Goal: Task Accomplishment & Management: Complete application form

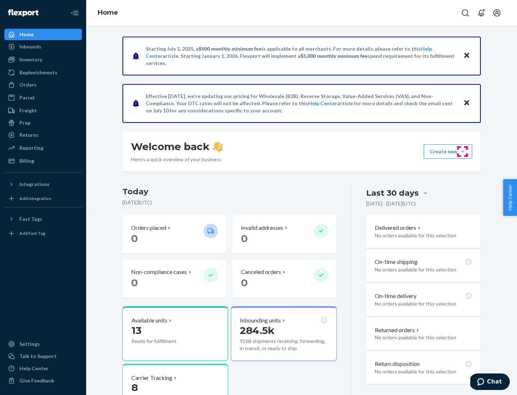
click at [462, 152] on button "Create new Create new inbound Create new order Create new product" at bounding box center [448, 151] width 48 height 14
click at [43, 47] on div "Inbounds" at bounding box center [43, 47] width 76 height 10
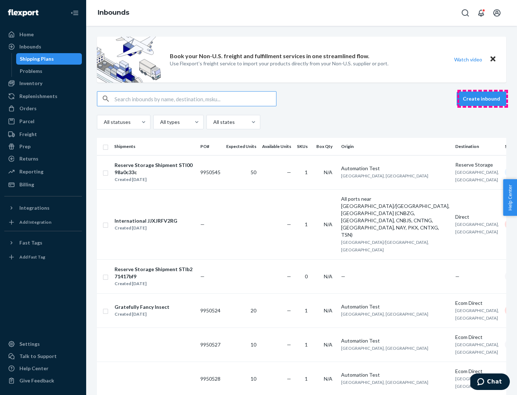
click at [483, 99] on button "Create inbound" at bounding box center [482, 99] width 50 height 14
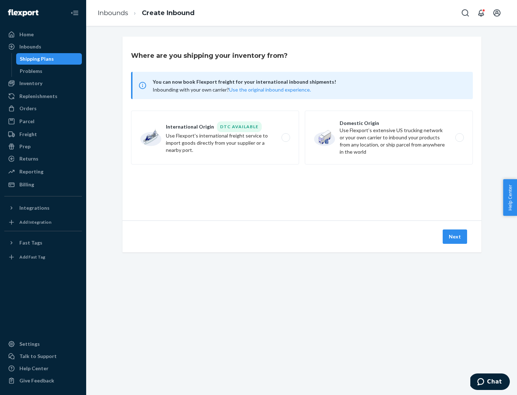
click at [389, 137] on label "Domestic Origin Use Flexport’s extensive US trucking network or your own carrie…" at bounding box center [389, 138] width 168 height 54
click at [459, 137] on input "Domestic Origin Use Flexport’s extensive US trucking network or your own carrie…" at bounding box center [461, 137] width 5 height 5
radio input "true"
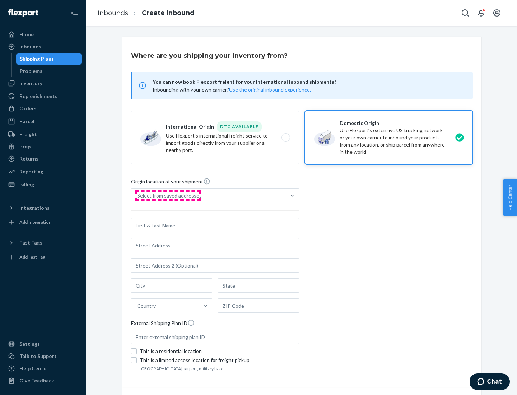
click at [168, 196] on div "Select from saved addresses" at bounding box center [169, 195] width 65 height 7
click at [138, 196] on input "Select from saved addresses" at bounding box center [137, 195] width 1 height 7
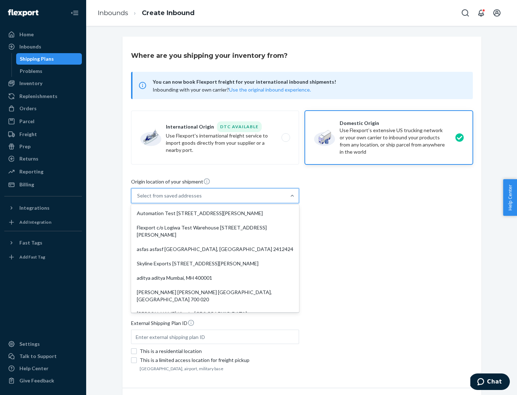
scroll to position [3, 0]
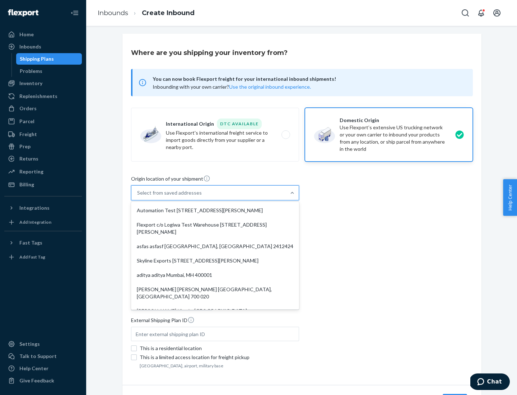
click at [215, 210] on div "Automation Test [STREET_ADDRESS][PERSON_NAME]" at bounding box center [214, 210] width 165 height 14
click at [138, 196] on input "option Automation Test [STREET_ADDRESS][PERSON_NAME]. 9 results available. Use …" at bounding box center [137, 192] width 1 height 7
type input "Automation Test"
type input "9th Floor"
type input "[GEOGRAPHIC_DATA]"
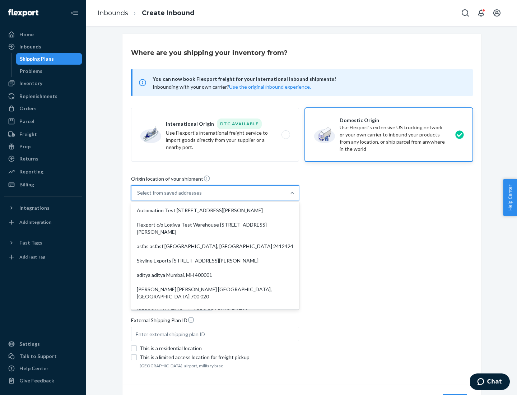
type input "CA"
type input "94104"
type input "[STREET_ADDRESS][PERSON_NAME]"
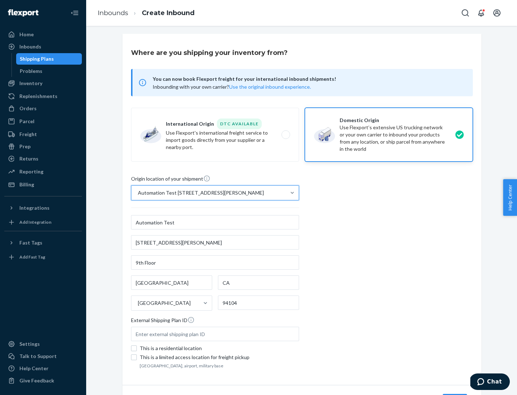
scroll to position [42, 0]
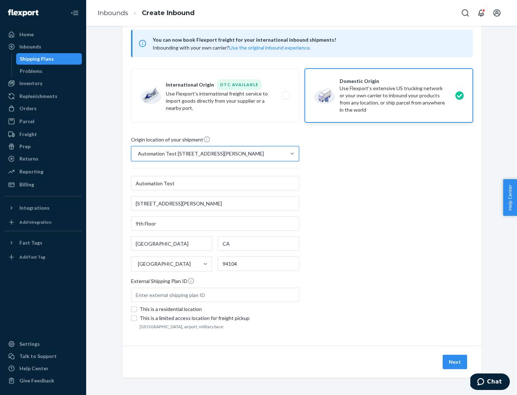
click at [455, 362] on button "Next" at bounding box center [455, 362] width 24 height 14
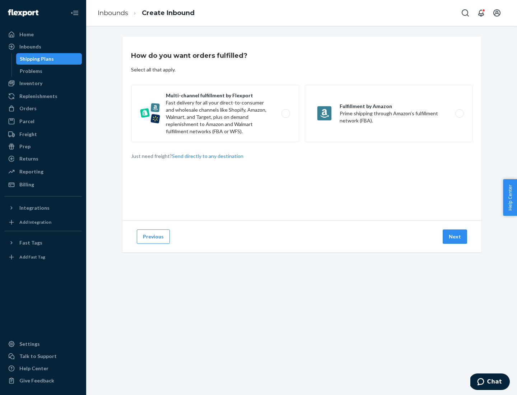
click at [215, 113] on label "Multi-channel fulfillment by Flexport Fast delivery for all your direct-to-cons…" at bounding box center [215, 113] width 168 height 57
click at [285, 113] on input "Multi-channel fulfillment by Flexport Fast delivery for all your direct-to-cons…" at bounding box center [287, 113] width 5 height 5
radio input "true"
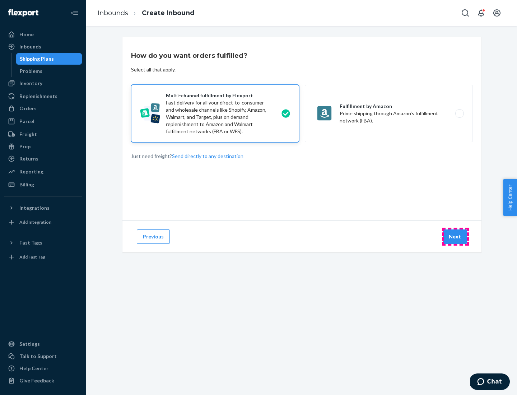
click at [455, 237] on button "Next" at bounding box center [455, 236] width 24 height 14
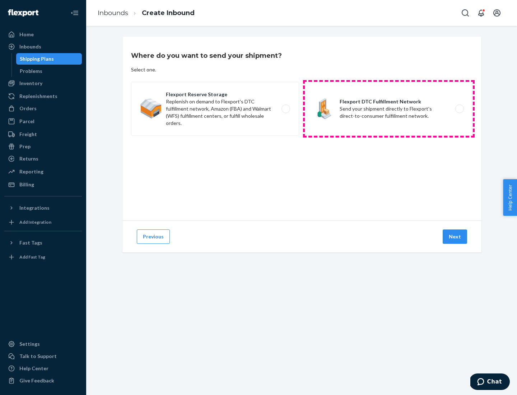
click at [389, 109] on label "Flexport DTC Fulfillment Network Send your shipment directly to Flexport's dire…" at bounding box center [389, 109] width 168 height 54
click at [459, 109] on input "Flexport DTC Fulfillment Network Send your shipment directly to Flexport's dire…" at bounding box center [461, 109] width 5 height 5
radio input "true"
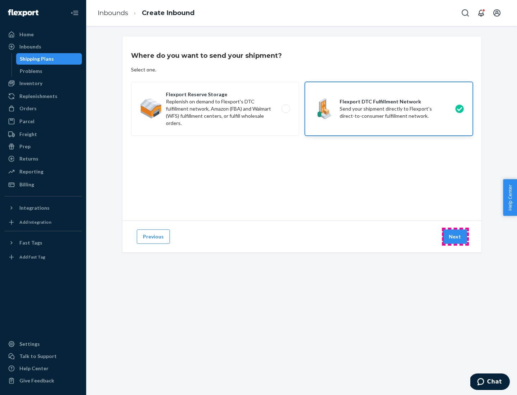
click at [455, 237] on button "Next" at bounding box center [455, 236] width 24 height 14
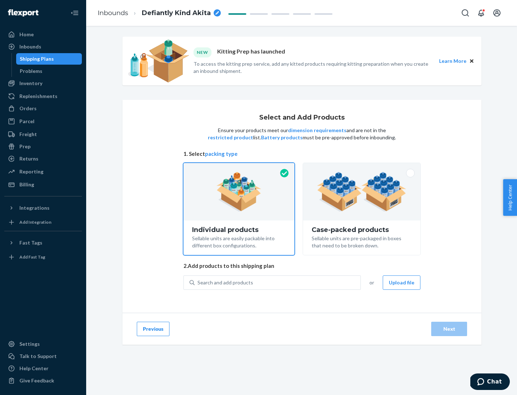
click at [362, 192] on img at bounding box center [361, 191] width 89 height 39
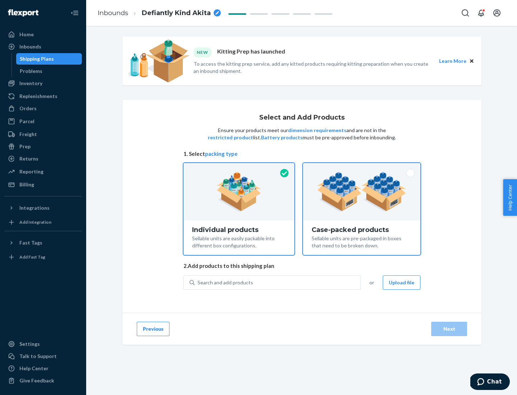
click at [362, 168] on input "Case-packed products Sellable units are pre-packaged in boxes that need to be b…" at bounding box center [361, 165] width 5 height 5
radio input "true"
radio input "false"
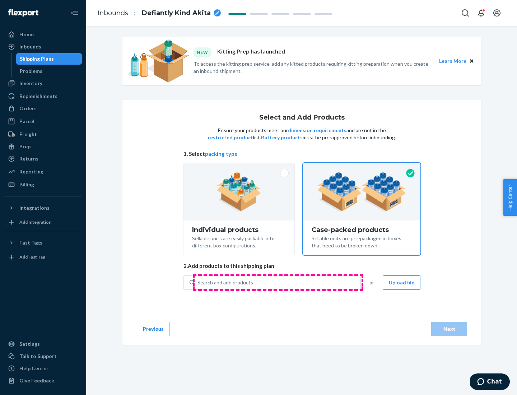
click at [278, 282] on div "Search and add products" at bounding box center [278, 282] width 166 height 13
click at [198, 282] on input "Search and add products" at bounding box center [197, 282] width 1 height 7
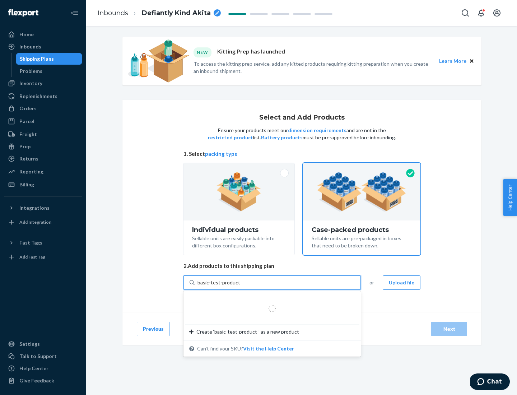
type input "basic-test-product-1"
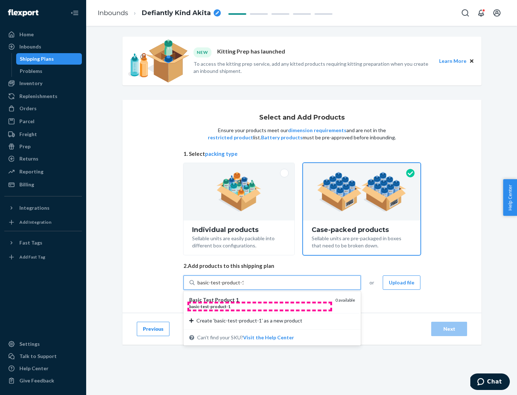
click at [260, 306] on div "basic - test - product - 1" at bounding box center [259, 306] width 140 height 6
click at [243, 286] on input "basic-test-product-1" at bounding box center [220, 282] width 46 height 7
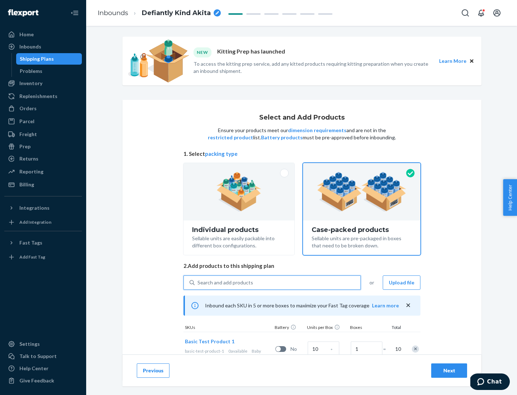
scroll to position [26, 0]
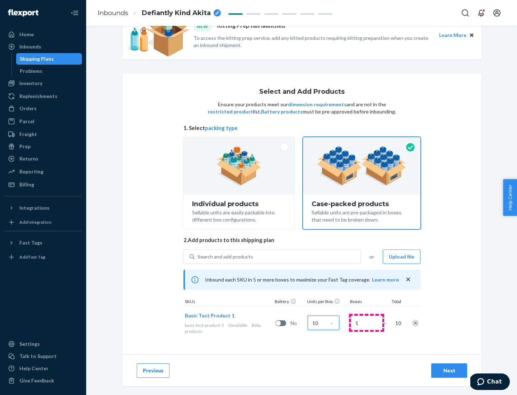
type input "10"
type input "7"
click at [449, 370] on div "Next" at bounding box center [449, 370] width 24 height 7
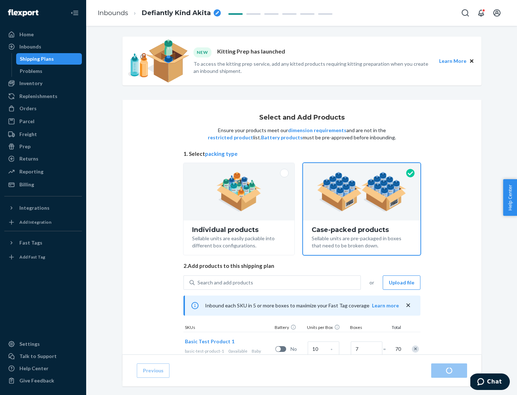
radio input "true"
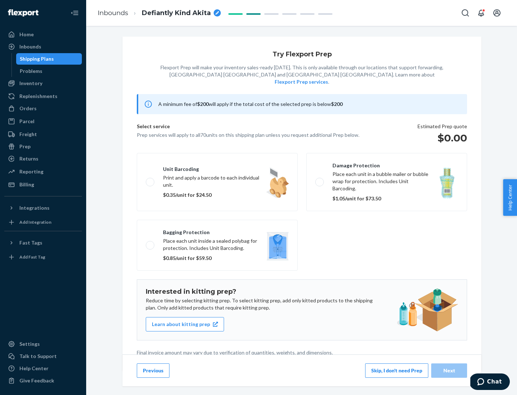
scroll to position [2, 0]
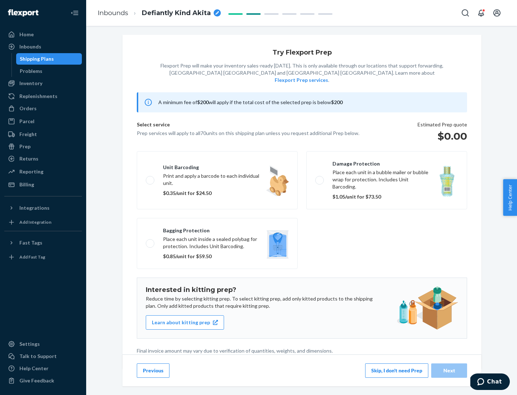
click at [217, 229] on label "Bagging protection Place each unit inside a sealed polybag for protection. Incl…" at bounding box center [217, 243] width 161 height 51
click at [150, 241] on input "Bagging protection Place each unit inside a sealed polybag for protection. Incl…" at bounding box center [148, 243] width 5 height 5
checkbox input "true"
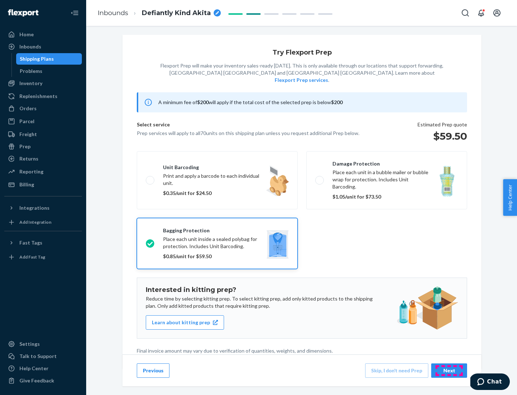
click at [449, 370] on div "Next" at bounding box center [449, 370] width 24 height 7
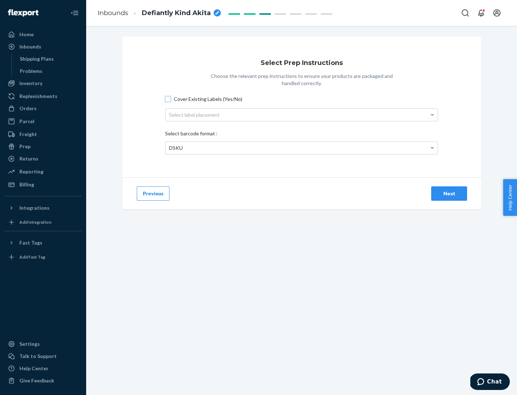
click at [168, 99] on input "Cover Existing Labels (Yes/No)" at bounding box center [168, 99] width 6 height 6
checkbox input "true"
click at [302, 115] on div "Select label placement" at bounding box center [302, 115] width 272 height 12
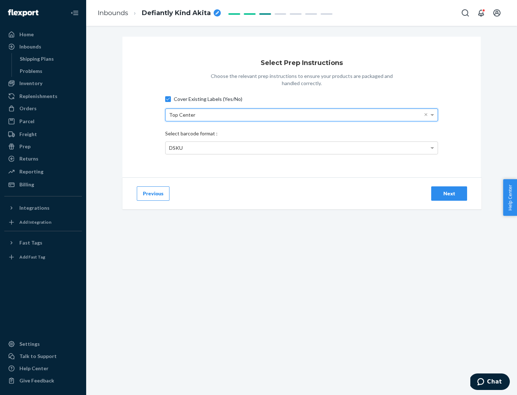
click at [302, 148] on div "DSKU" at bounding box center [302, 148] width 272 height 12
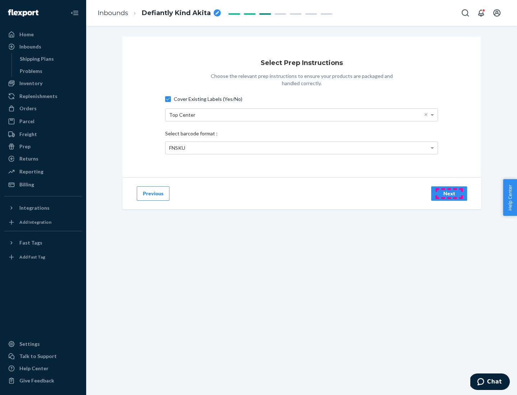
click at [449, 193] on div "Next" at bounding box center [449, 193] width 24 height 7
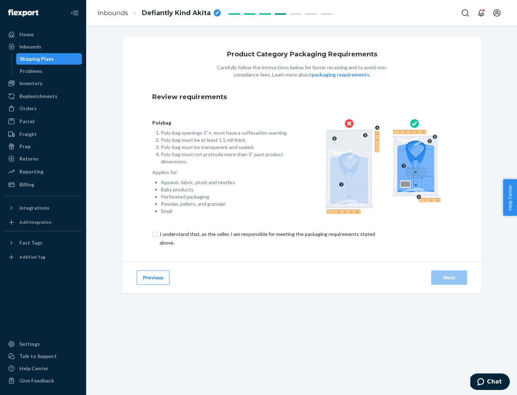
click at [267, 238] on input "checkbox" at bounding box center [271, 238] width 239 height 17
checkbox input "true"
click at [449, 277] on div "Next" at bounding box center [449, 277] width 24 height 7
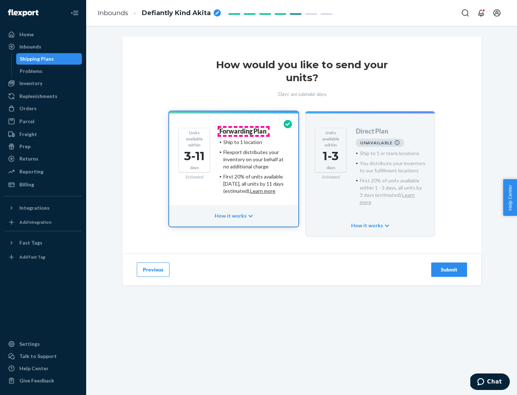
click at [243, 131] on h4 "Forwarding Plan" at bounding box center [242, 131] width 47 height 7
click at [449, 266] on div "Submit" at bounding box center [449, 269] width 24 height 7
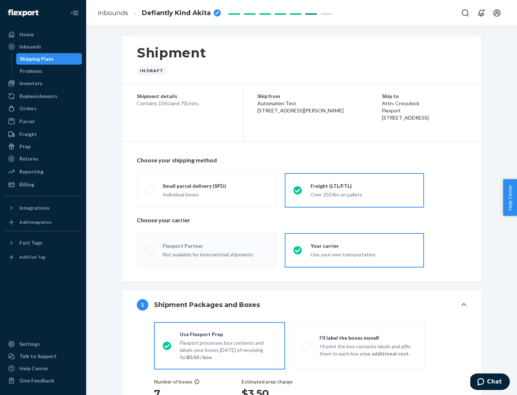
radio input "true"
radio input "false"
radio input "true"
radio input "false"
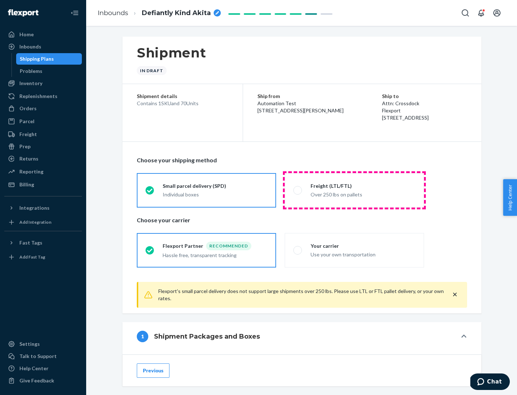
click at [354, 190] on div "Over 250 lbs on pallets" at bounding box center [363, 194] width 105 height 9
click at [298, 190] on input "Freight (LTL/FTL) Over 250 lbs on pallets" at bounding box center [295, 190] width 5 height 5
radio input "true"
radio input "false"
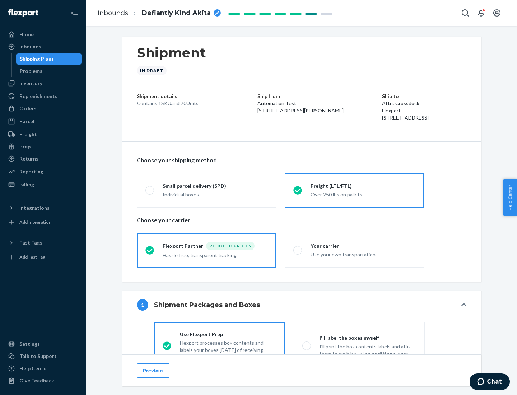
scroll to position [40, 0]
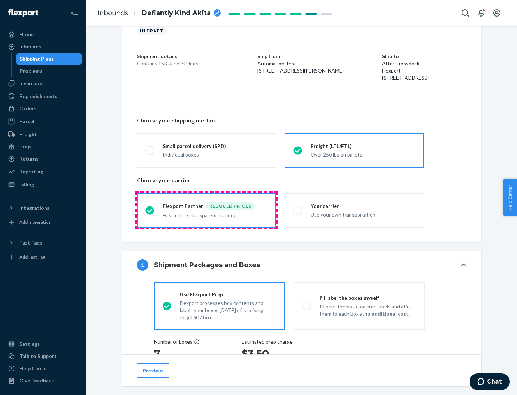
click at [206, 210] on div "Hassle free, transparent tracking" at bounding box center [215, 214] width 105 height 9
click at [150, 210] on input "Flexport Partner Reduced prices Hassle free, transparent tracking" at bounding box center [147, 210] width 5 height 5
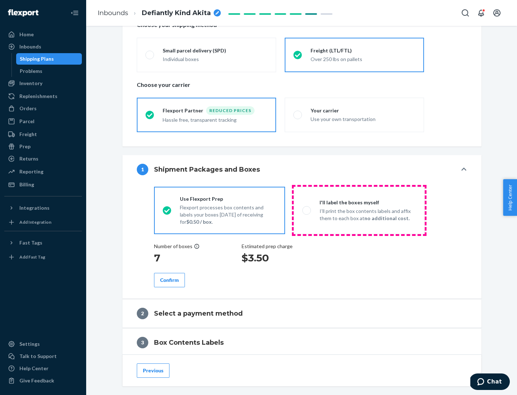
click at [359, 210] on p "I’ll print the box contents labels and affix them to each box at no additional …" at bounding box center [368, 215] width 97 height 14
click at [307, 210] on input "I'll label the boxes myself I’ll print the box contents labels and affix them t…" at bounding box center [304, 210] width 5 height 5
radio input "true"
radio input "false"
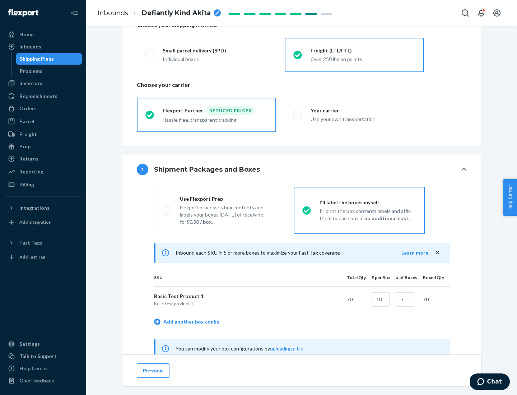
scroll to position [224, 0]
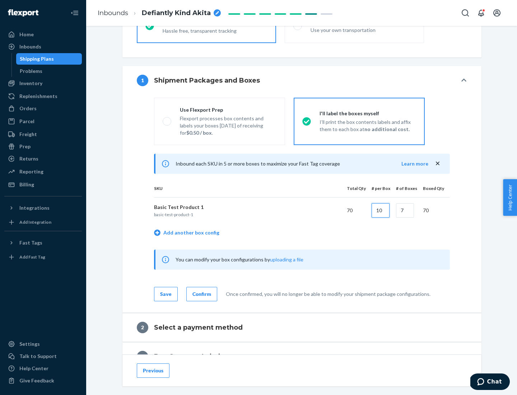
type input "10"
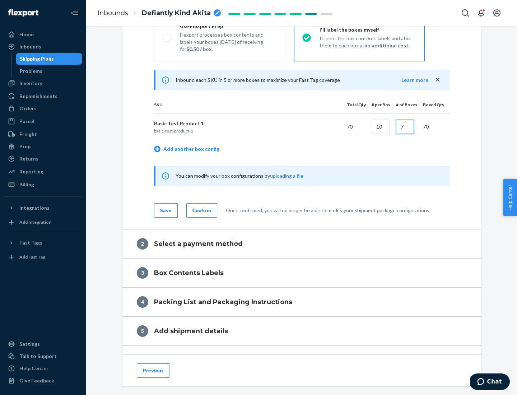
type input "7"
click at [201, 210] on div "Confirm" at bounding box center [201, 210] width 19 height 7
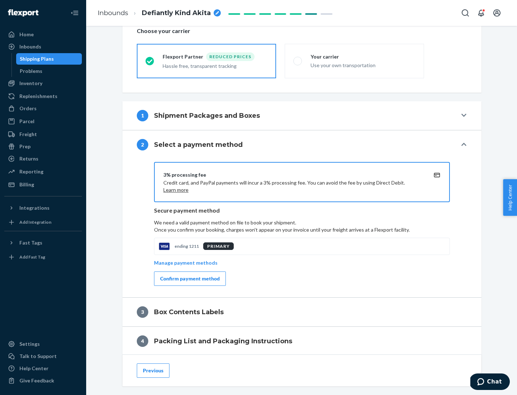
scroll to position [257, 0]
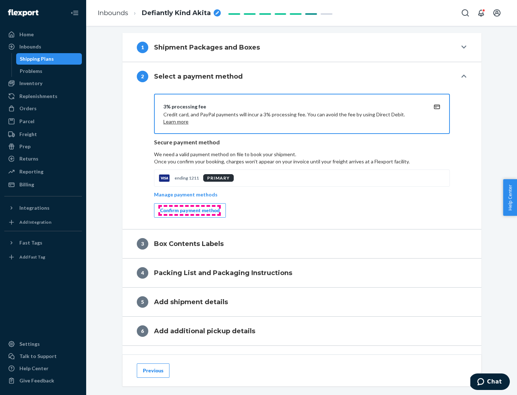
click at [189, 210] on div "Confirm payment method" at bounding box center [190, 210] width 60 height 7
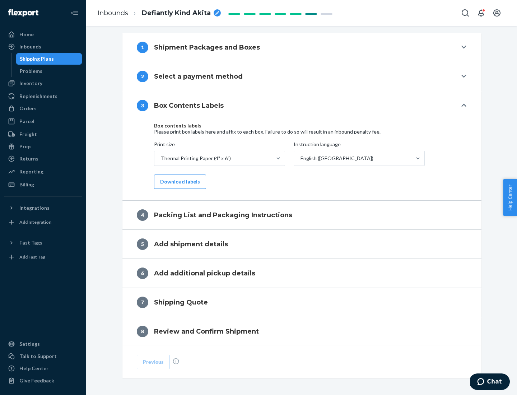
scroll to position [229, 0]
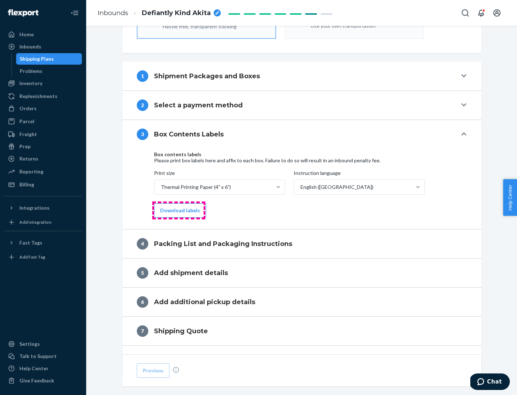
click at [178, 210] on button "Download labels" at bounding box center [180, 210] width 52 height 14
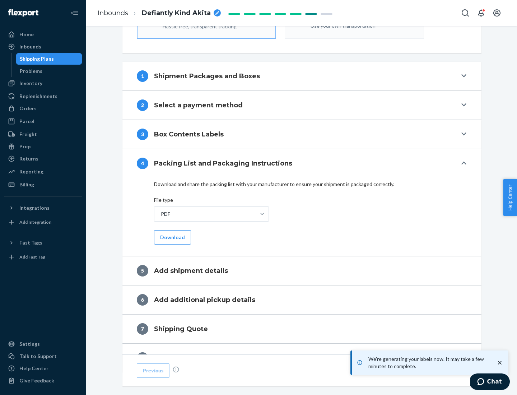
scroll to position [256, 0]
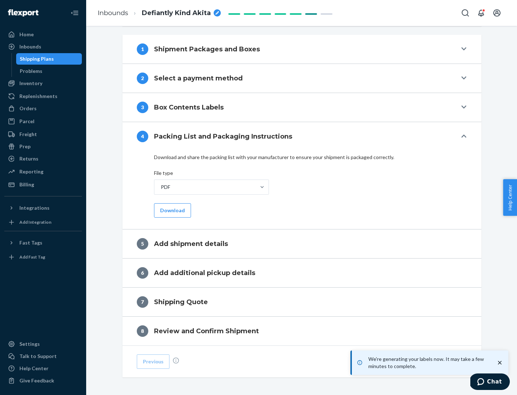
click at [172, 210] on button "Download" at bounding box center [172, 210] width 37 height 14
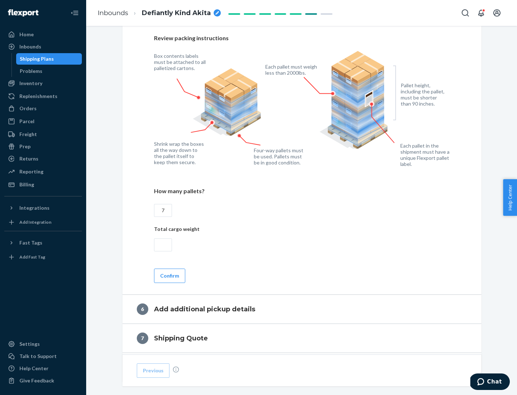
scroll to position [495, 0]
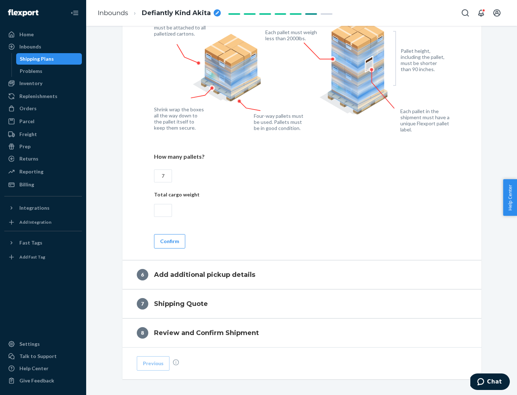
type input "7"
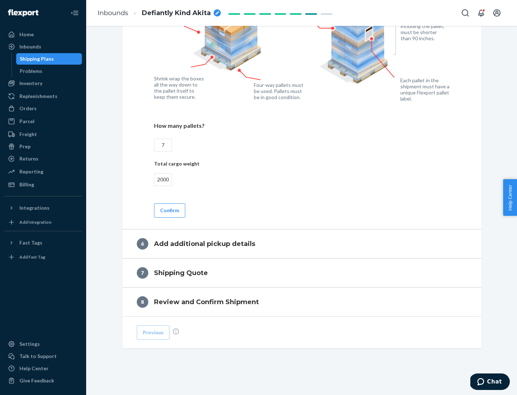
type input "2000"
click at [169, 210] on button "Confirm" at bounding box center [169, 210] width 31 height 14
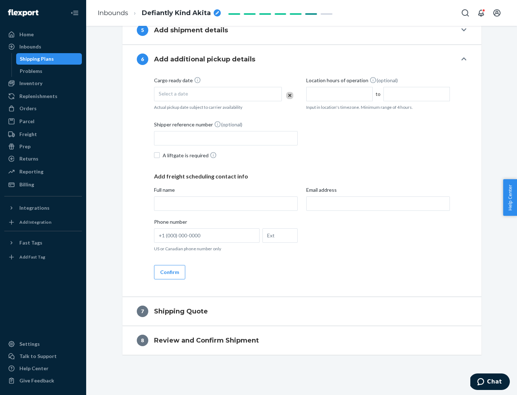
scroll to position [275, 0]
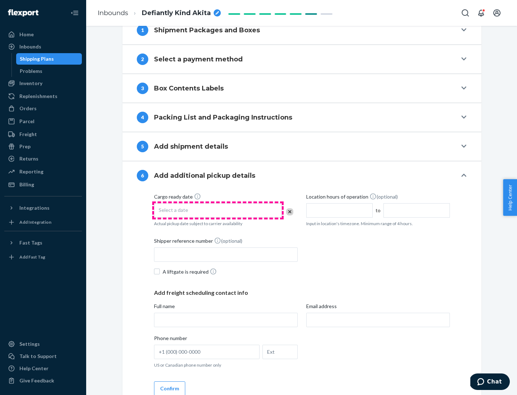
click at [218, 210] on div "Select a date" at bounding box center [218, 210] width 128 height 14
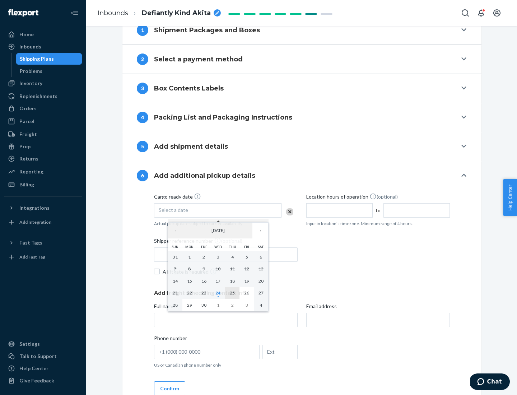
click at [232, 293] on abbr "25" at bounding box center [232, 292] width 5 height 5
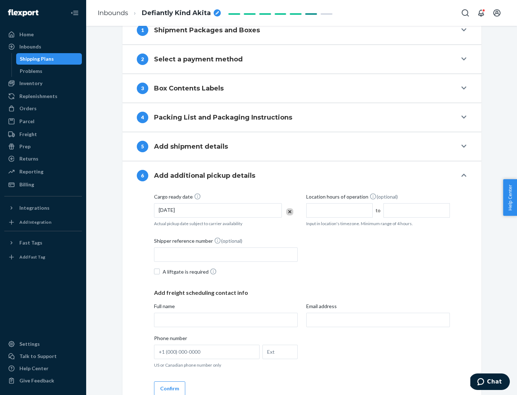
scroll to position [384, 0]
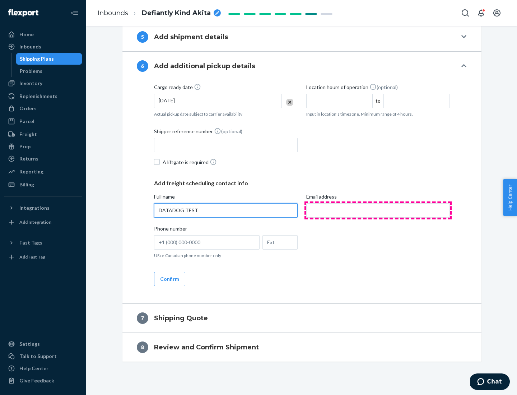
type input "DATADOG TEST"
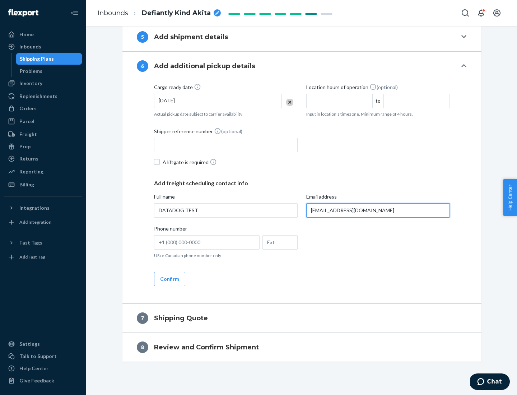
scroll to position [391, 0]
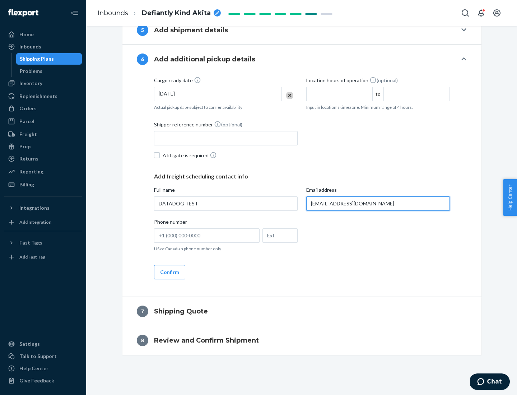
type input "[EMAIL_ADDRESS][DOMAIN_NAME]"
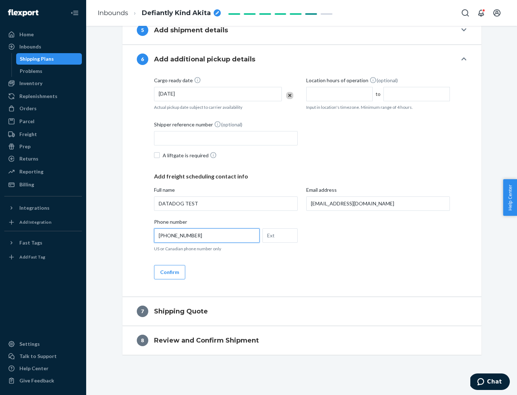
type input "[PHONE_NUMBER]"
click at [169, 272] on button "Confirm" at bounding box center [169, 272] width 31 height 14
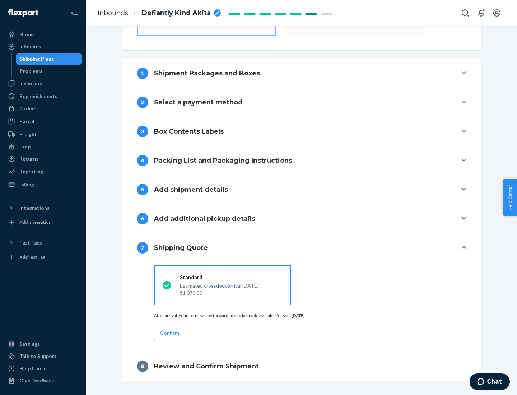
scroll to position [257, 0]
